Goal: Download file/media

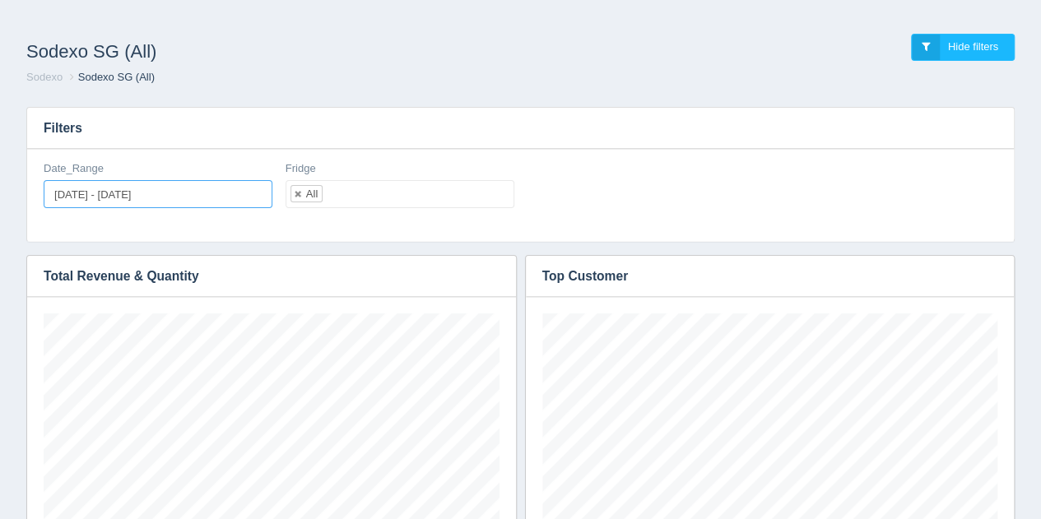
type input "[DATE]"
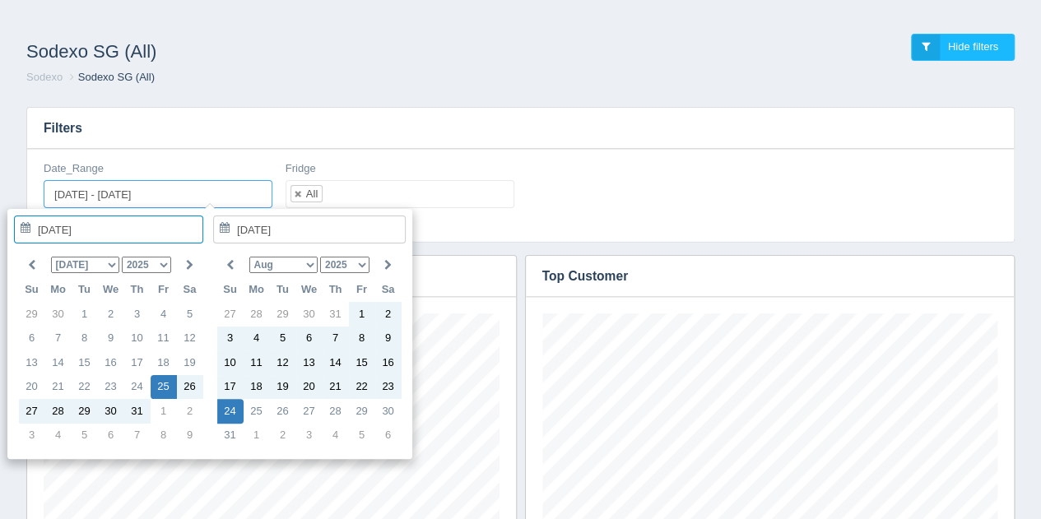
click at [180, 190] on input "[DATE] - [DATE]" at bounding box center [158, 194] width 229 height 28
type input "[DATE]"
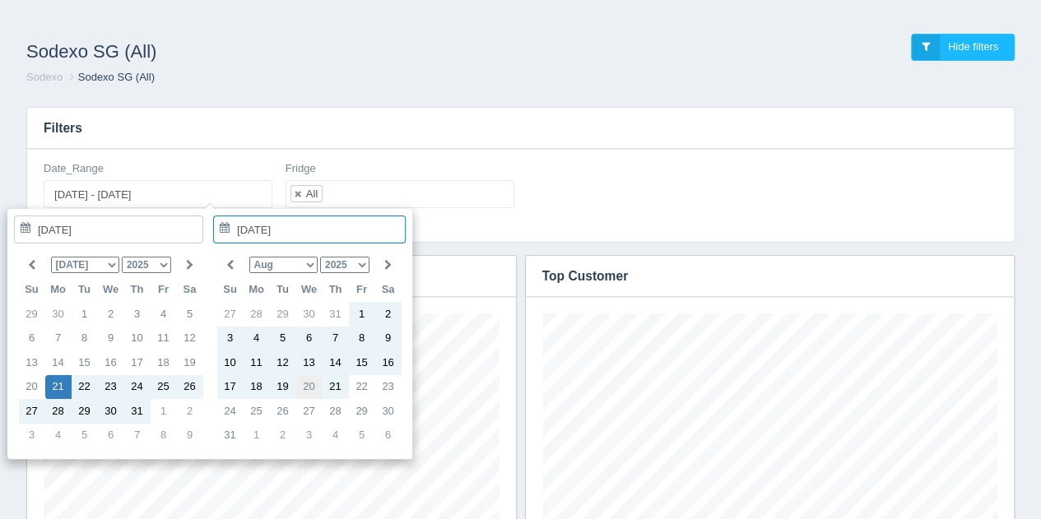
type input "[DATE]"
type input "[DATE] - [DATE]"
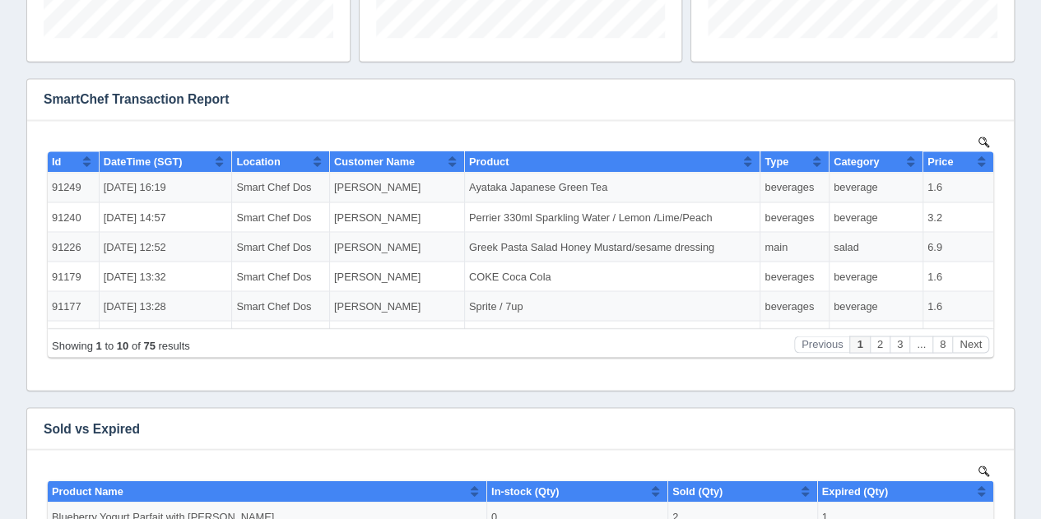
scroll to position [1332, 0]
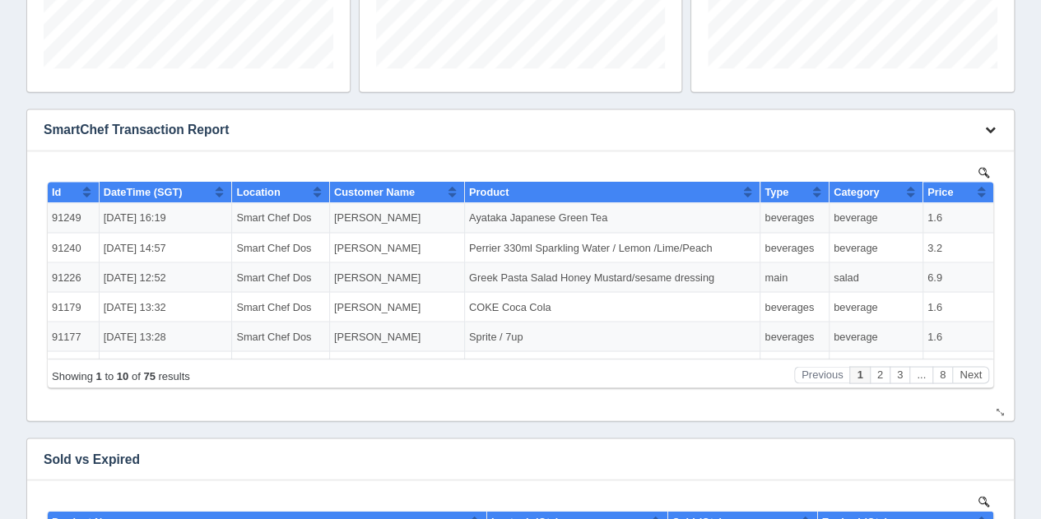
click at [989, 127] on icon "button" at bounding box center [990, 129] width 11 height 11
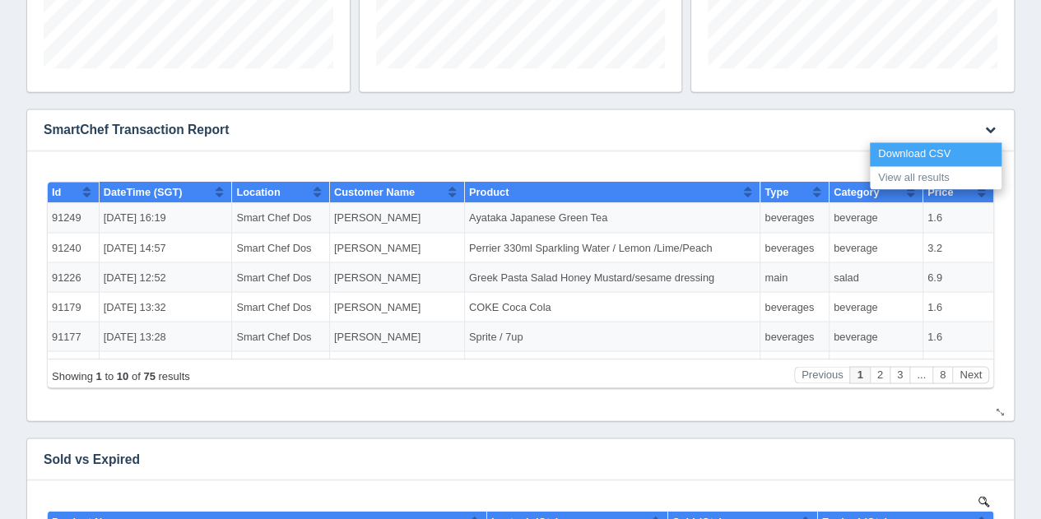
click at [965, 145] on link "Download CSV" at bounding box center [936, 154] width 132 height 24
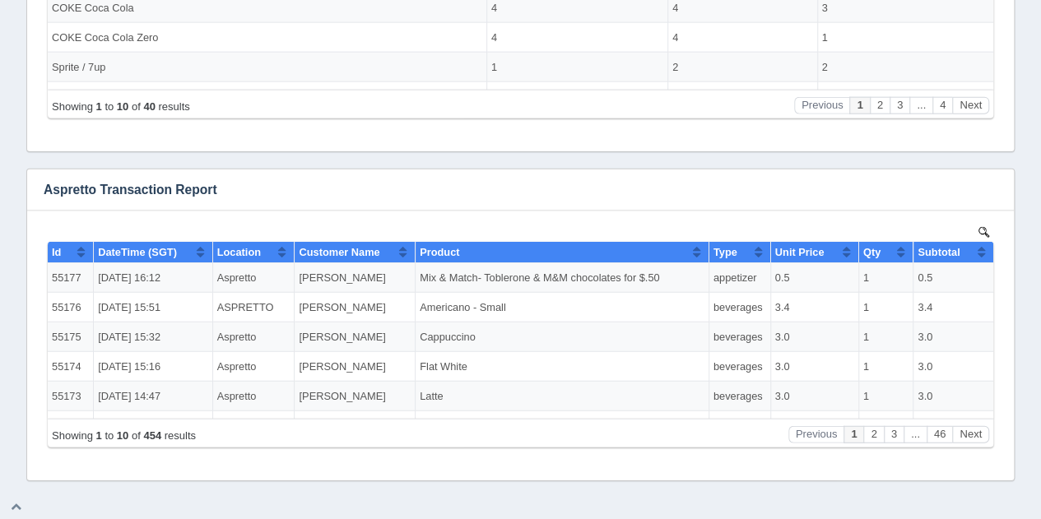
scroll to position [1928, 0]
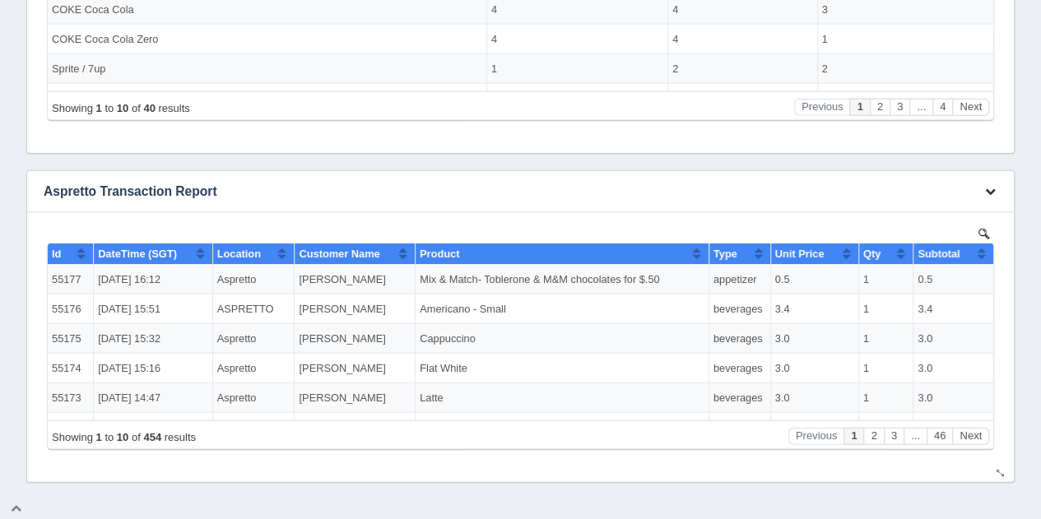
click at [993, 186] on icon "button" at bounding box center [990, 191] width 11 height 11
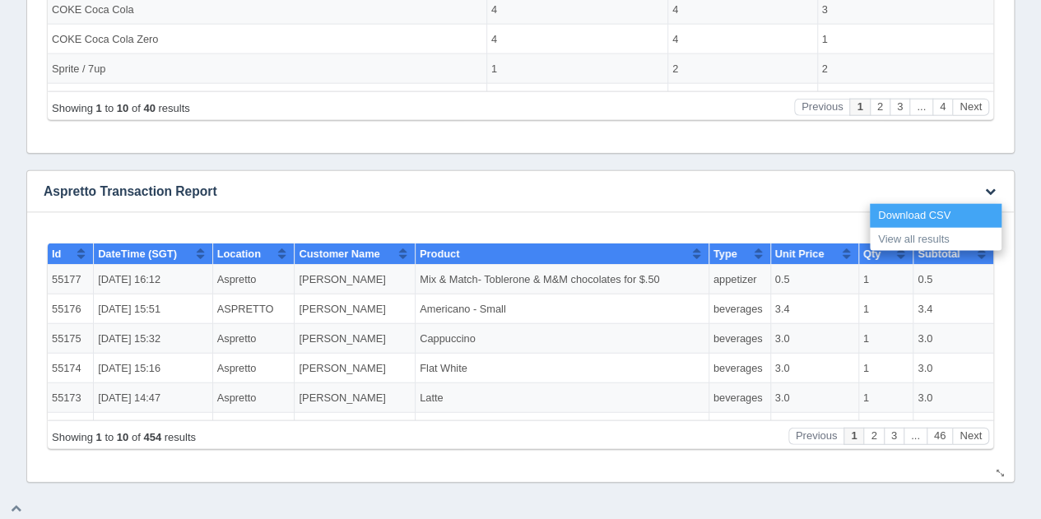
click at [956, 217] on link "Download CSV" at bounding box center [936, 216] width 132 height 24
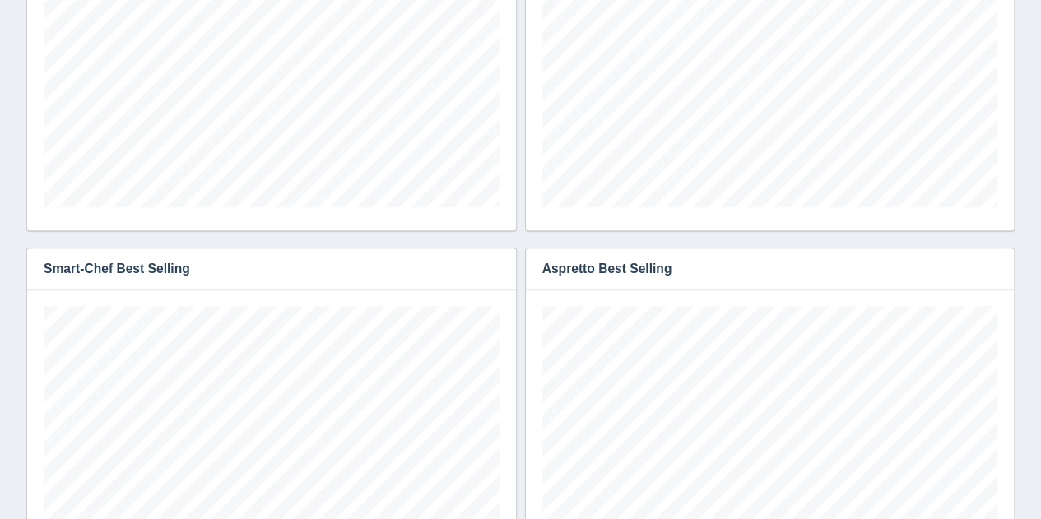
scroll to position [0, 0]
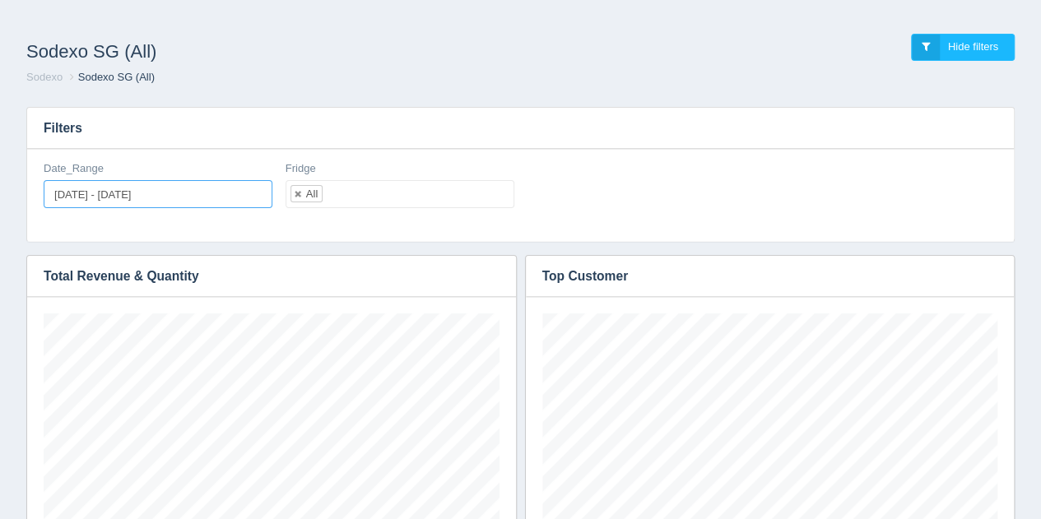
click at [197, 195] on input "[DATE] - [DATE]" at bounding box center [158, 194] width 229 height 28
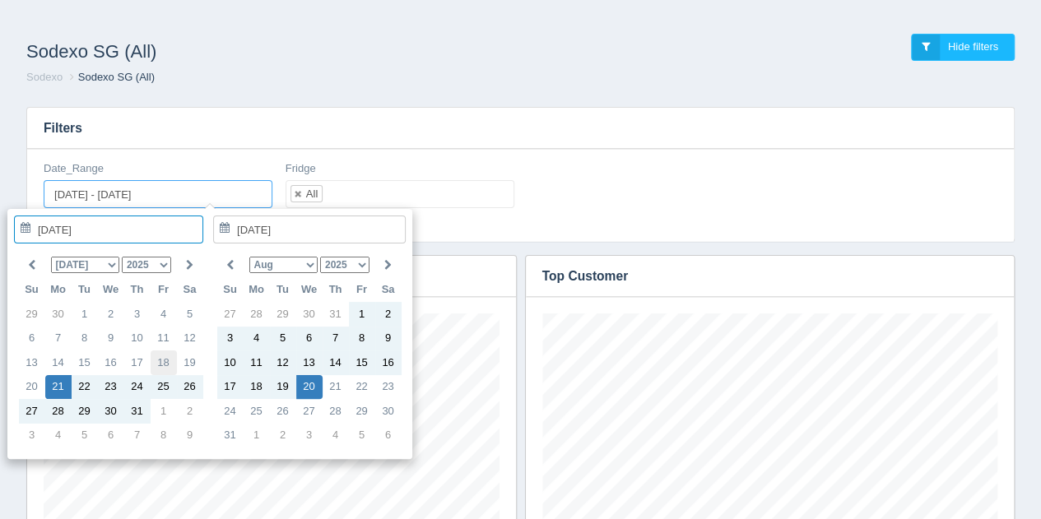
type input "[DATE]"
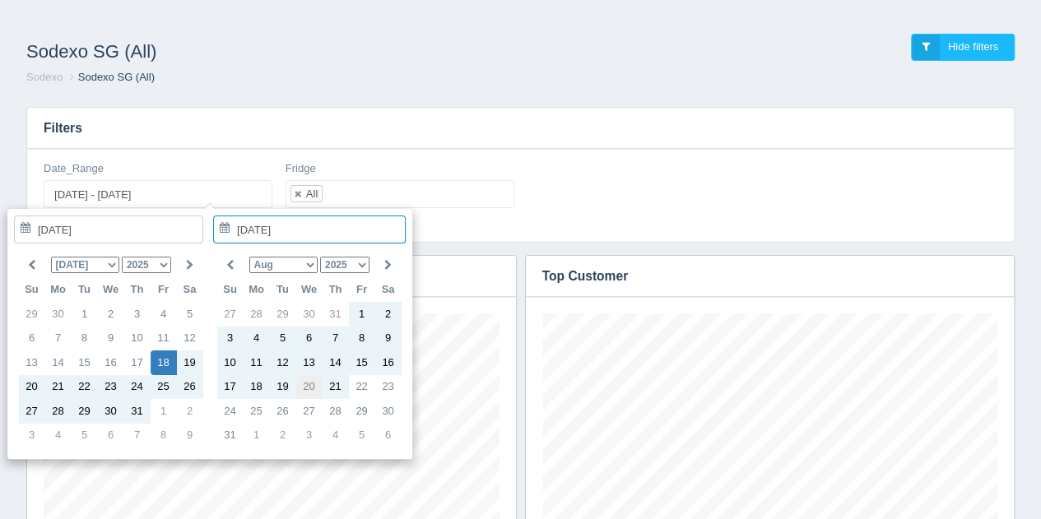
type input "[DATE]"
type input "[DATE] - [DATE]"
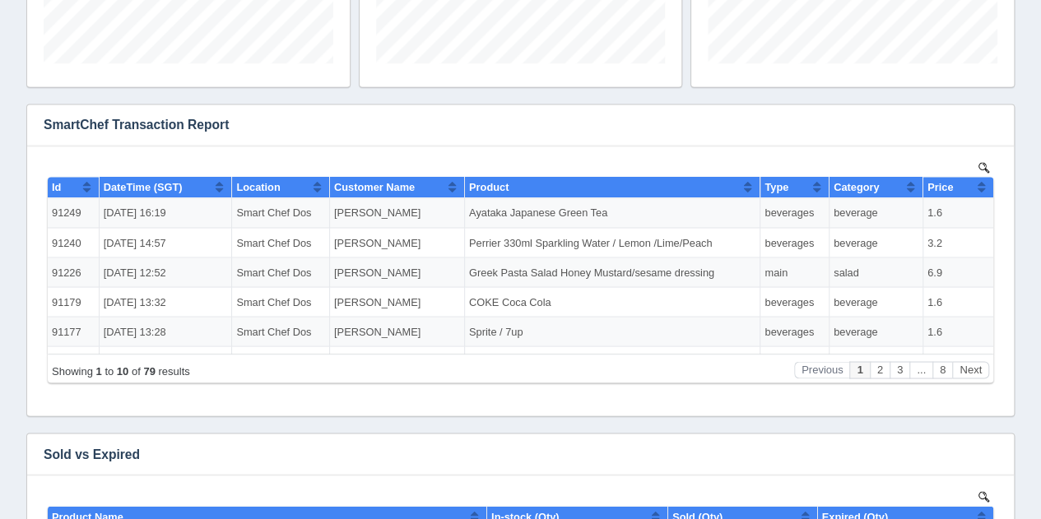
scroll to position [1309, 0]
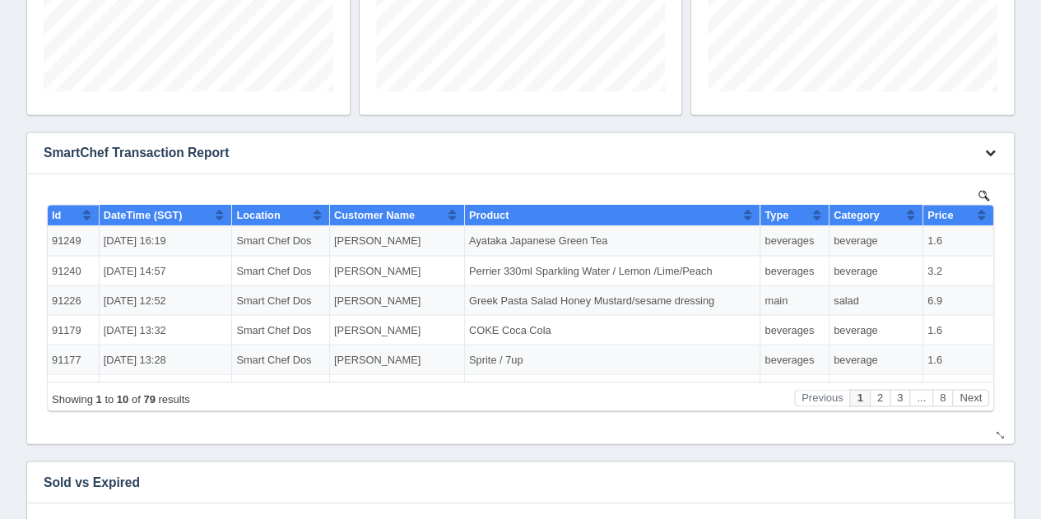
click at [989, 159] on button "button" at bounding box center [990, 154] width 22 height 26
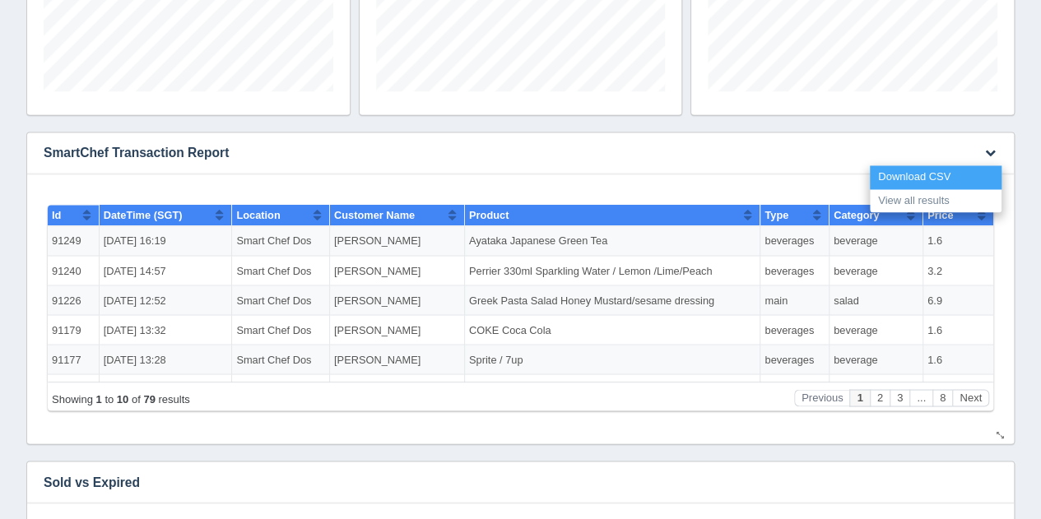
click at [935, 172] on link "Download CSV" at bounding box center [936, 177] width 132 height 24
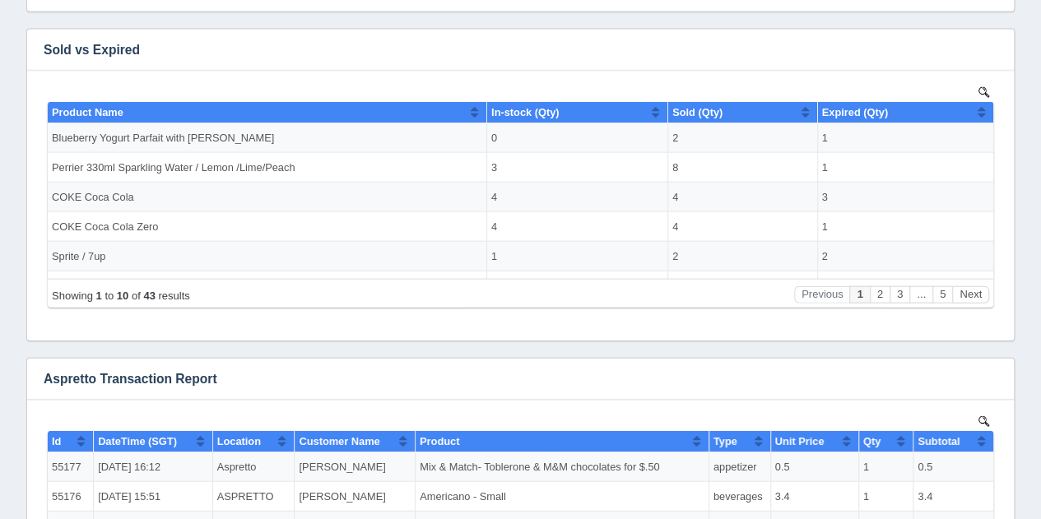
scroll to position [1930, 0]
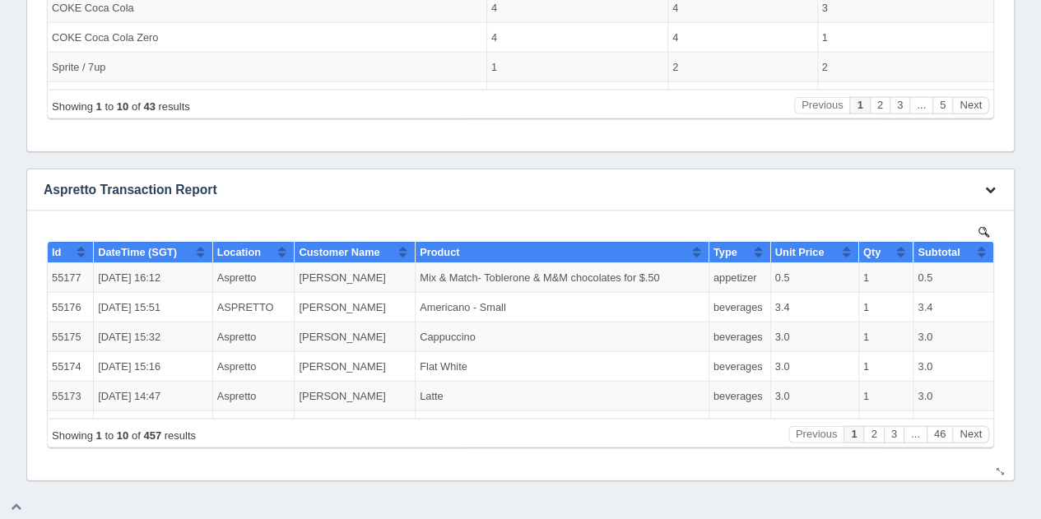
click at [991, 195] on button "button" at bounding box center [990, 191] width 22 height 26
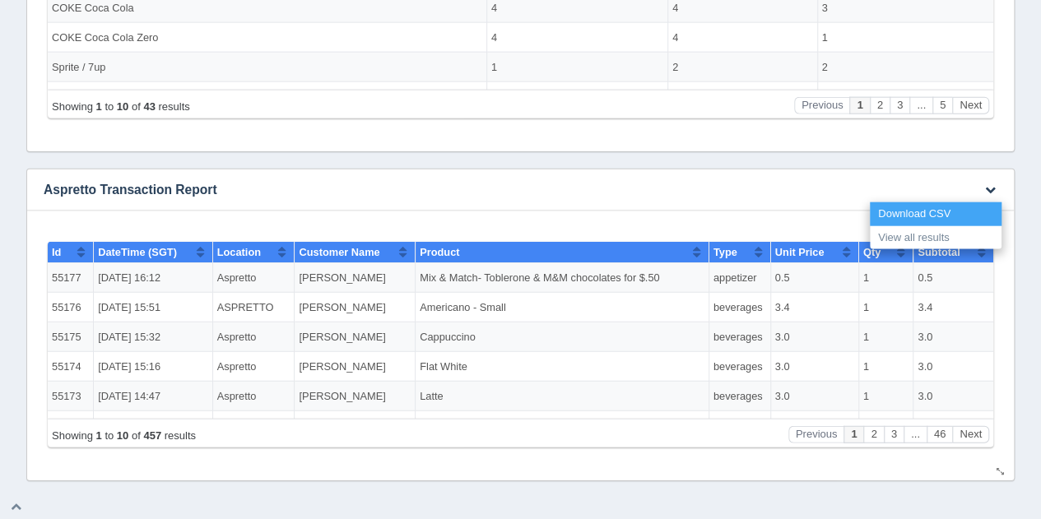
click at [956, 211] on link "Download CSV" at bounding box center [936, 214] width 132 height 24
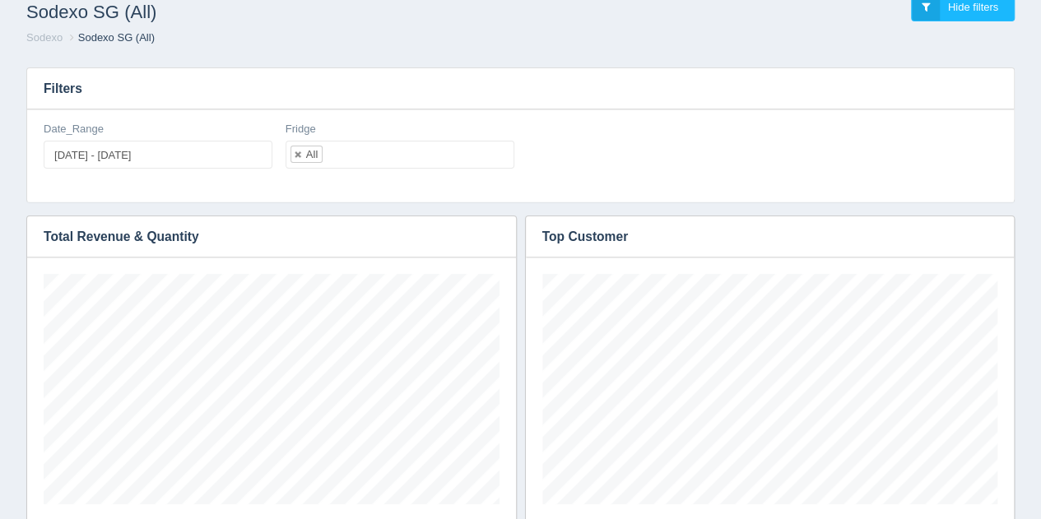
scroll to position [12, 0]
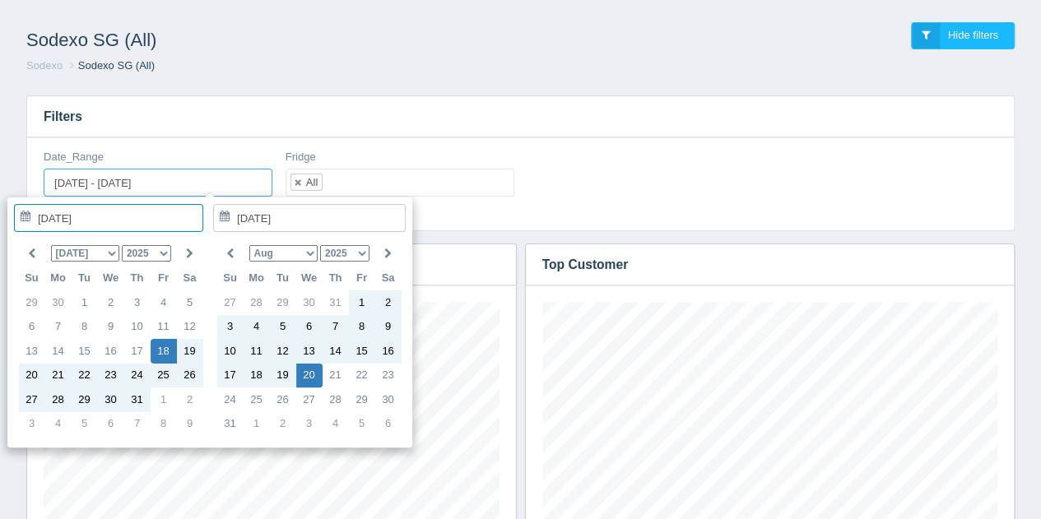
click at [211, 182] on input "[DATE] - [DATE]" at bounding box center [158, 183] width 229 height 28
type input "[DATE]"
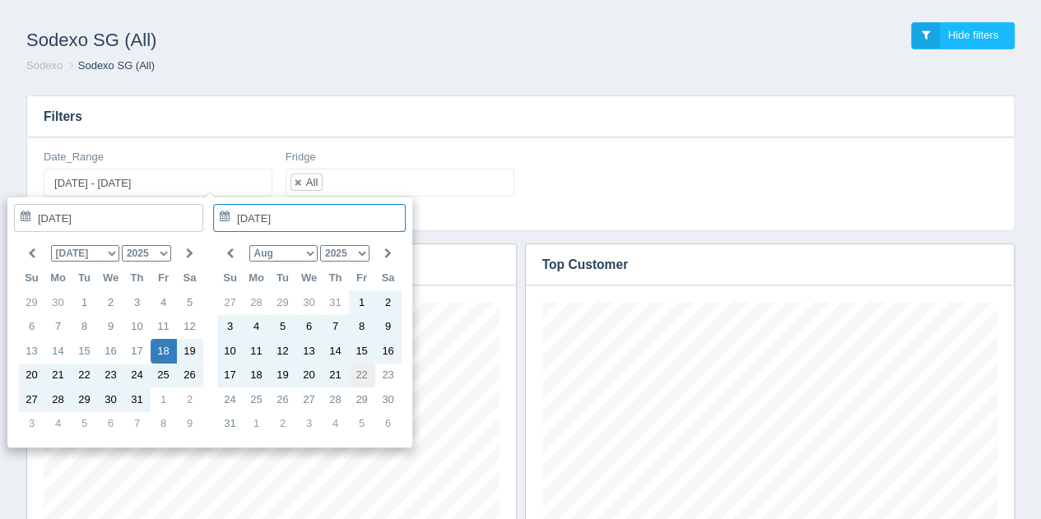
type input "[DATE]"
type input "[DATE] - [DATE]"
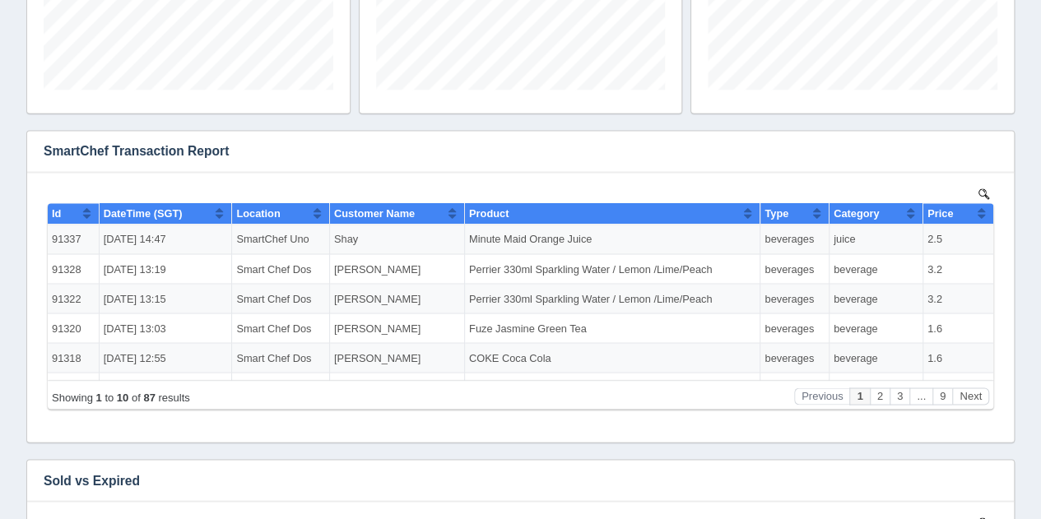
scroll to position [1305, 0]
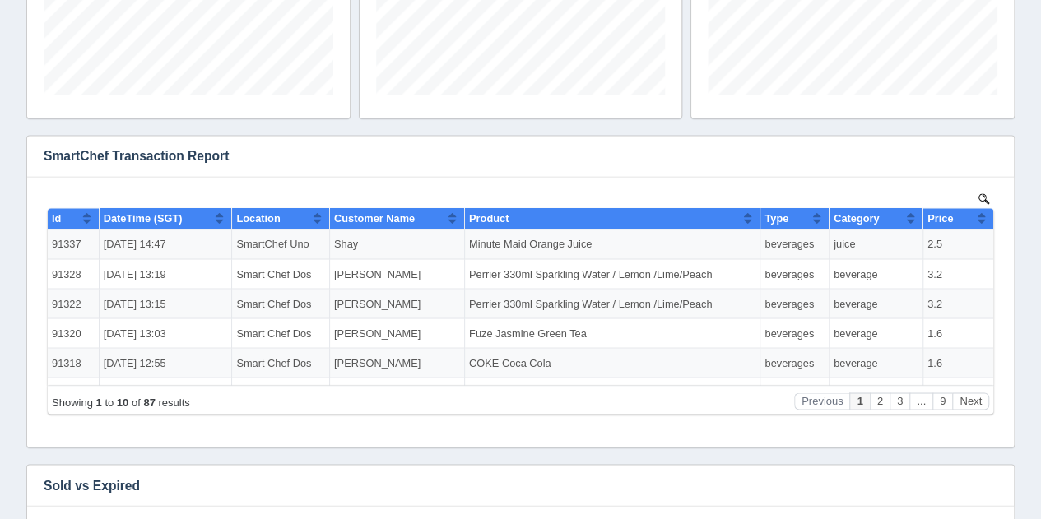
drag, startPoint x: 1044, startPoint y: 85, endPoint x: 952, endPoint y: 75, distance: 91.9
click at [993, 154] on icon "button" at bounding box center [990, 156] width 11 height 11
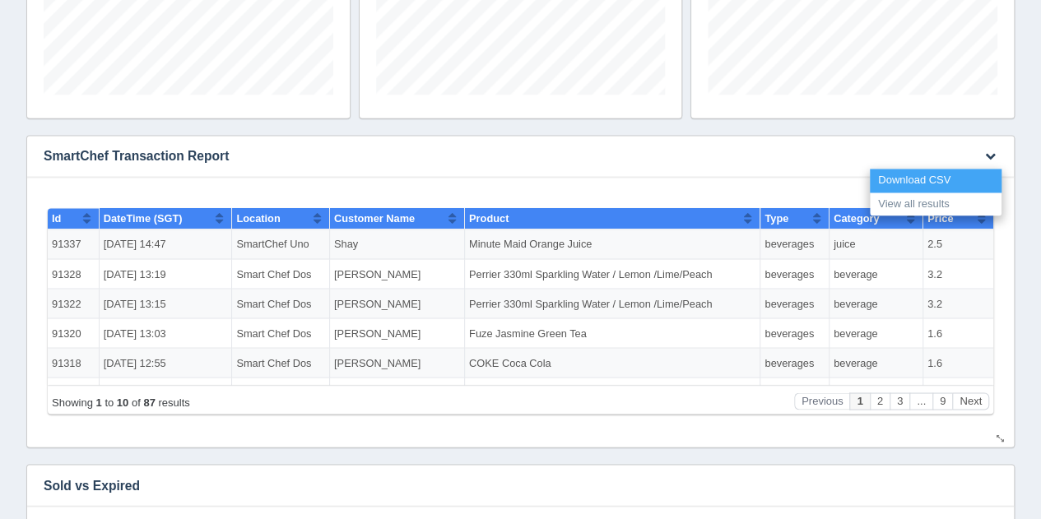
click at [968, 175] on link "Download CSV" at bounding box center [936, 181] width 132 height 24
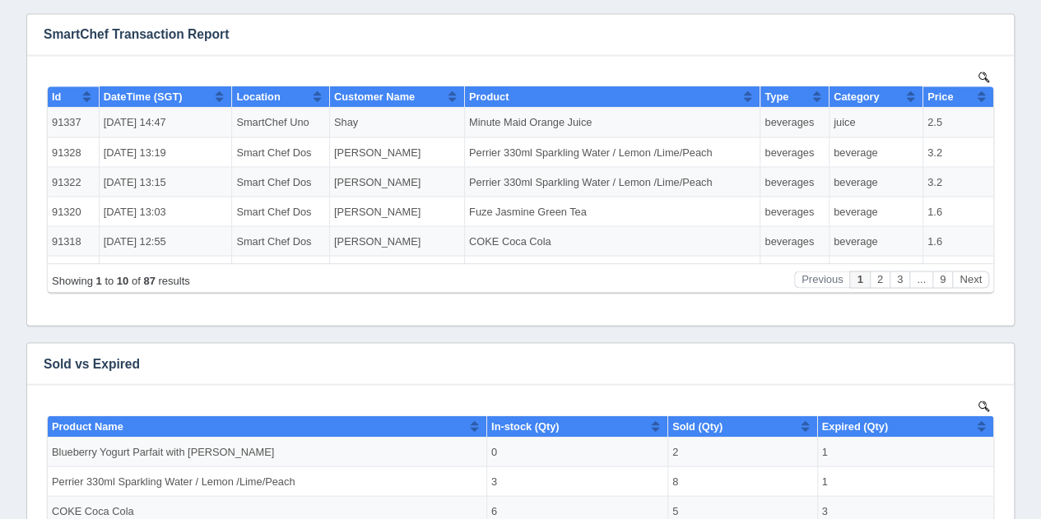
scroll to position [1930, 0]
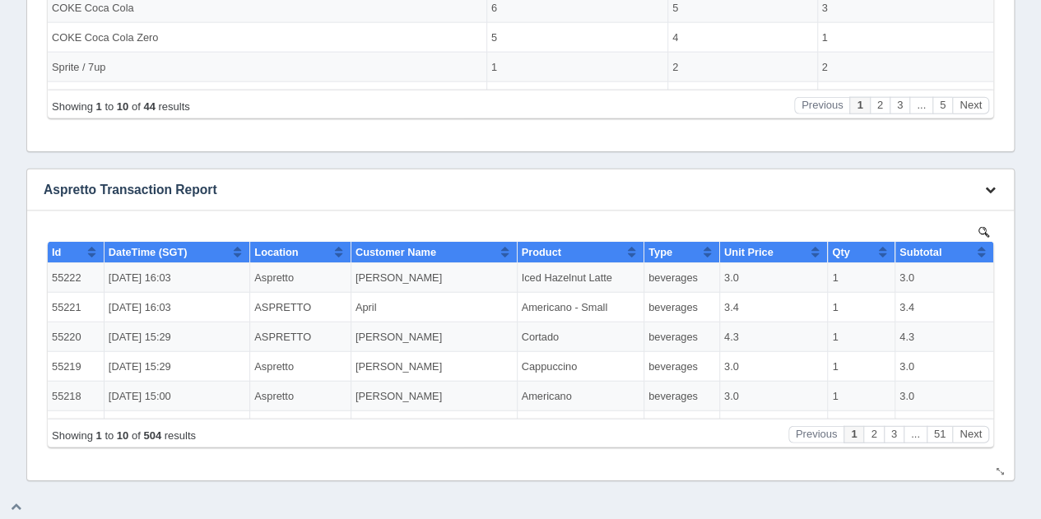
click at [991, 188] on icon "button" at bounding box center [990, 189] width 11 height 11
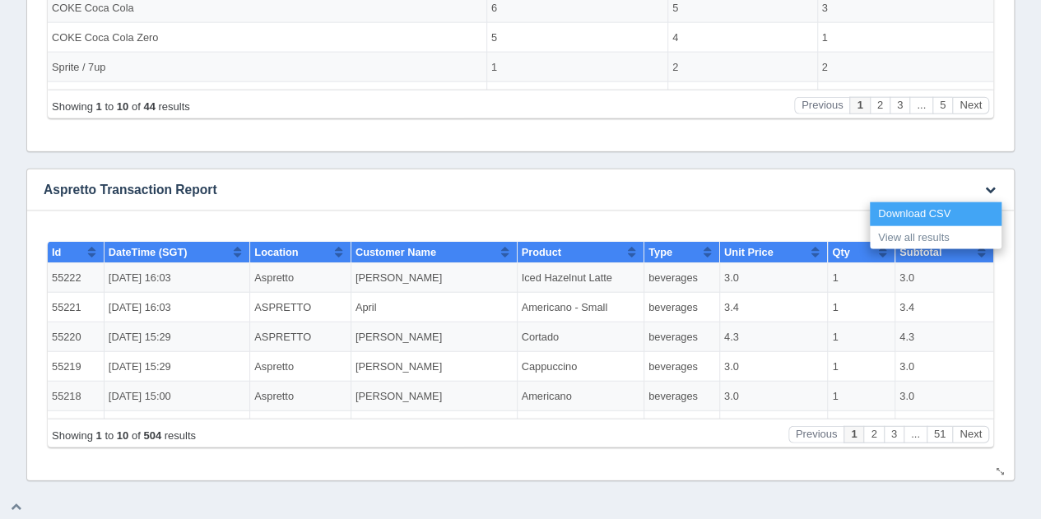
click at [927, 207] on link "Download CSV" at bounding box center [936, 214] width 132 height 24
